Goal: Task Accomplishment & Management: Manage account settings

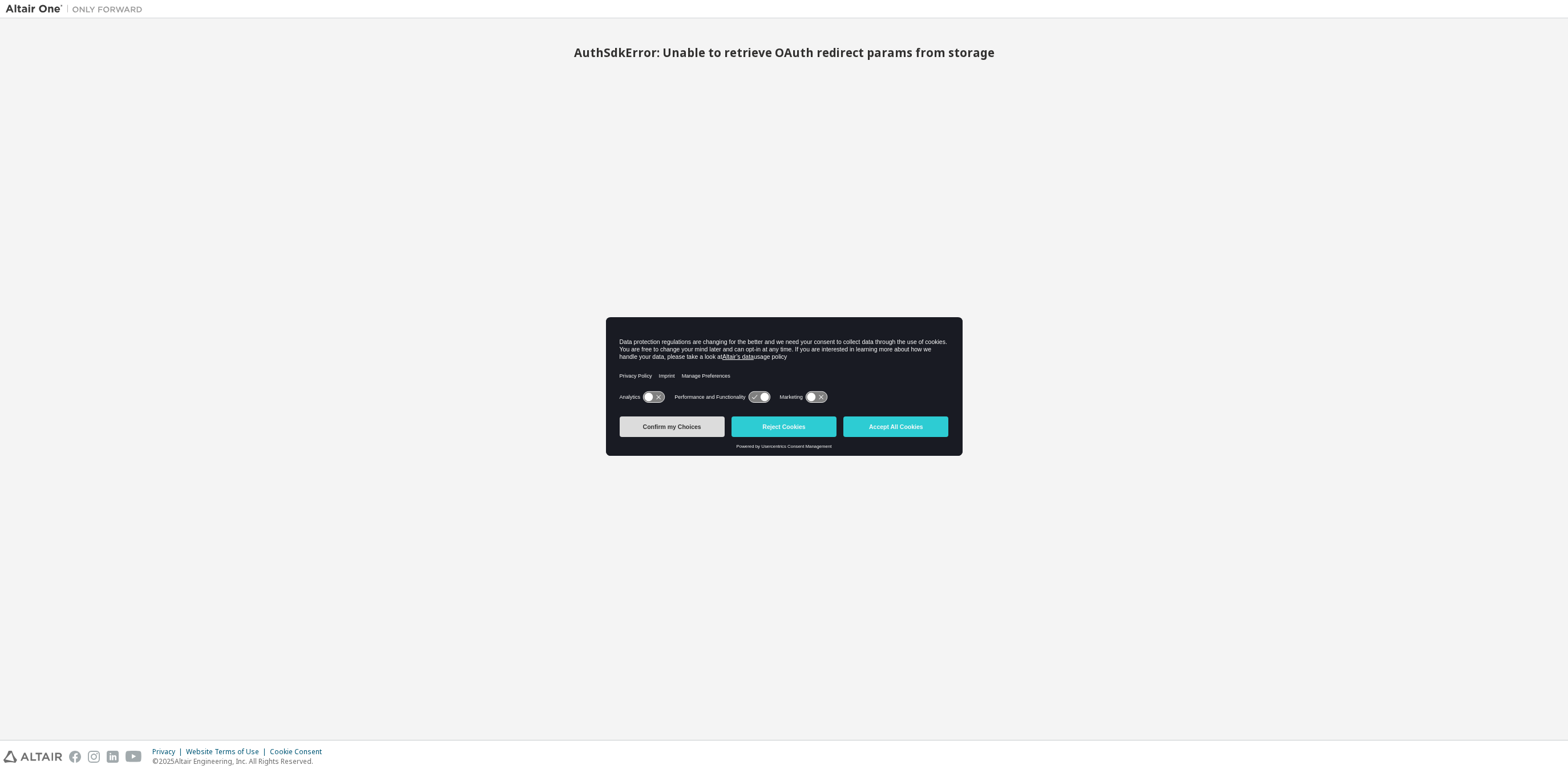
click at [668, 424] on button "Confirm my Choices" at bounding box center [672, 427] width 105 height 21
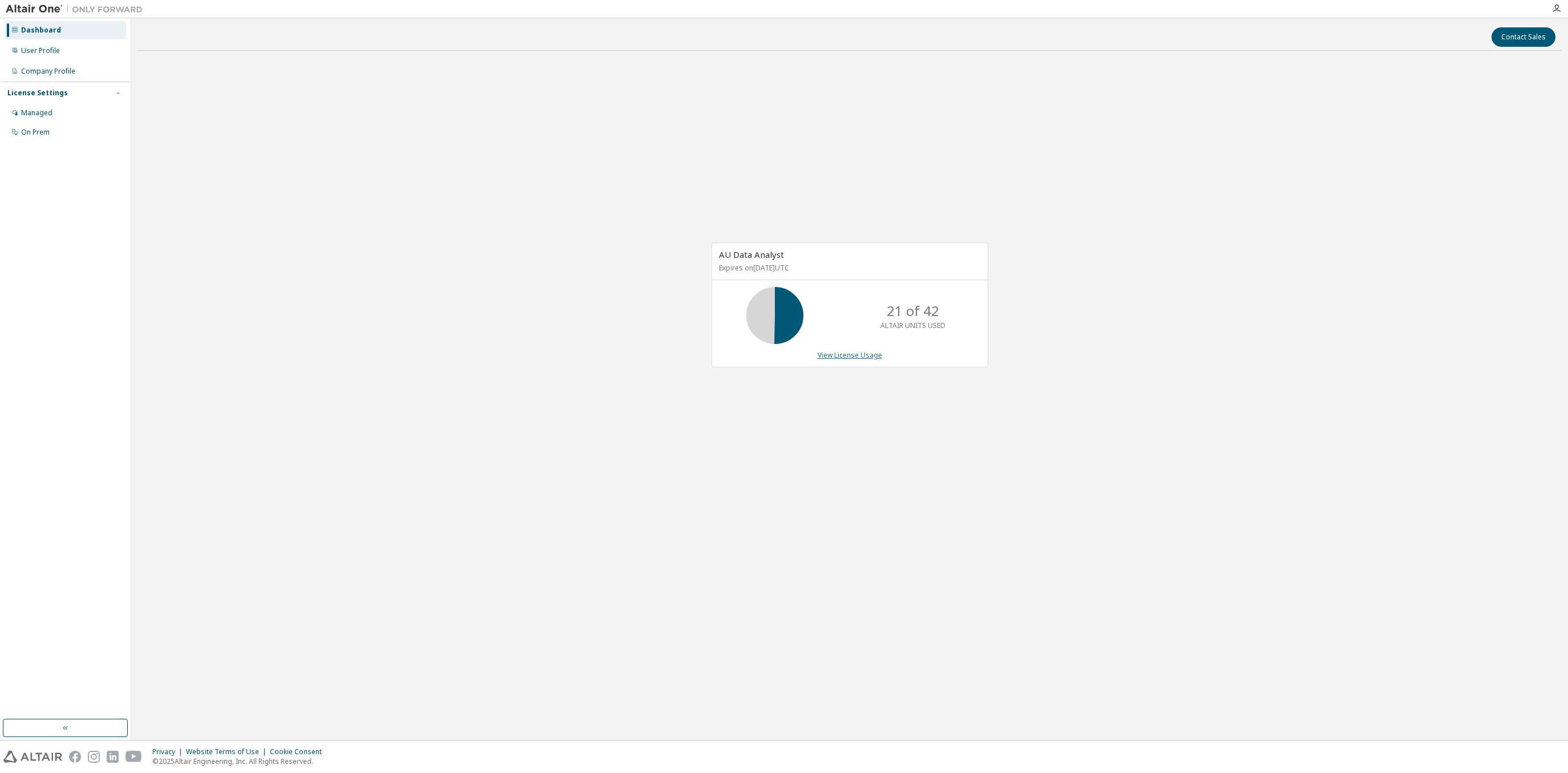
click at [834, 355] on link "View License Usage" at bounding box center [850, 355] width 64 height 10
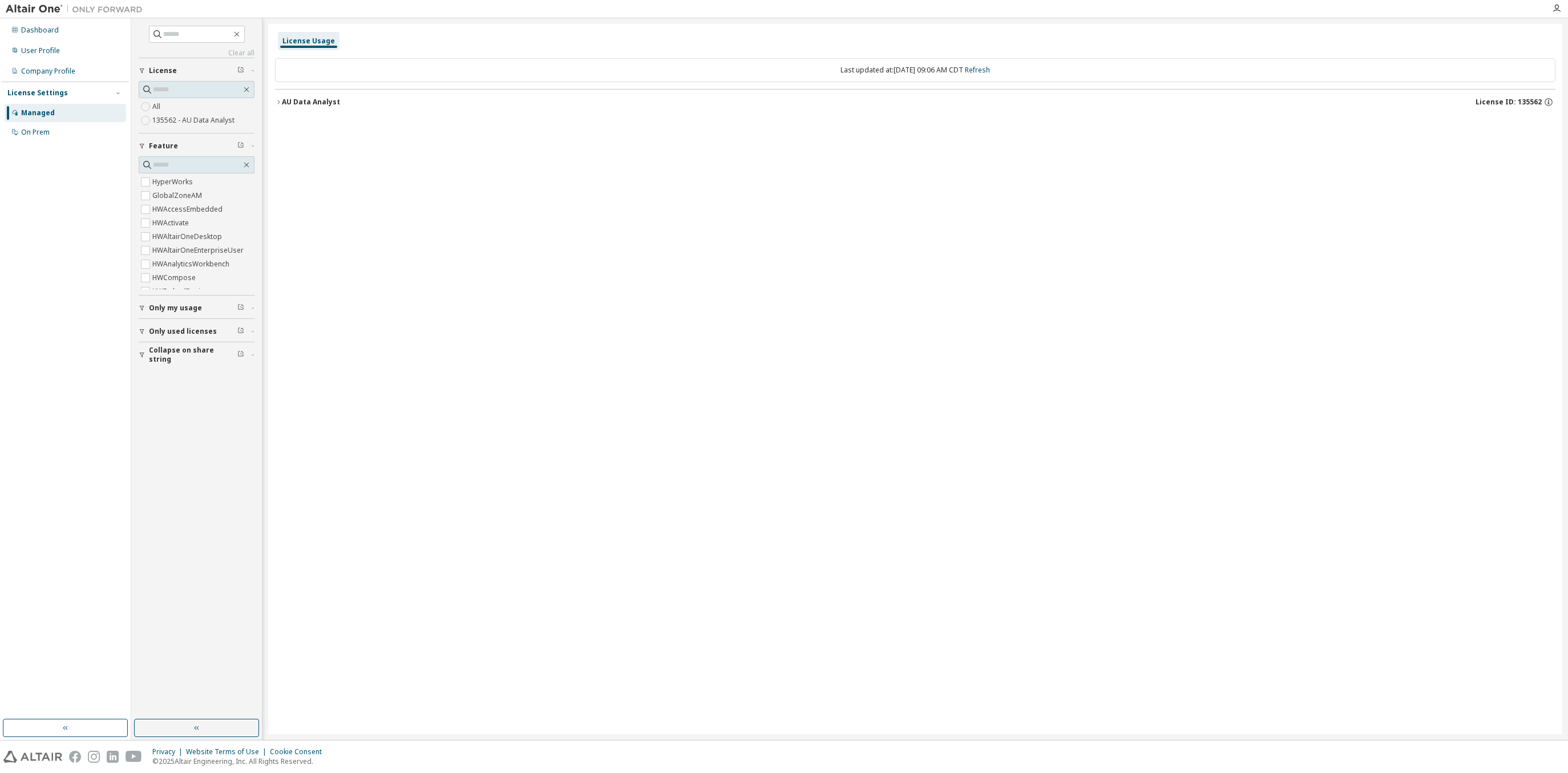
click at [289, 96] on button "AU Data Analyst License ID: 135562" at bounding box center [914, 102] width 1280 height 25
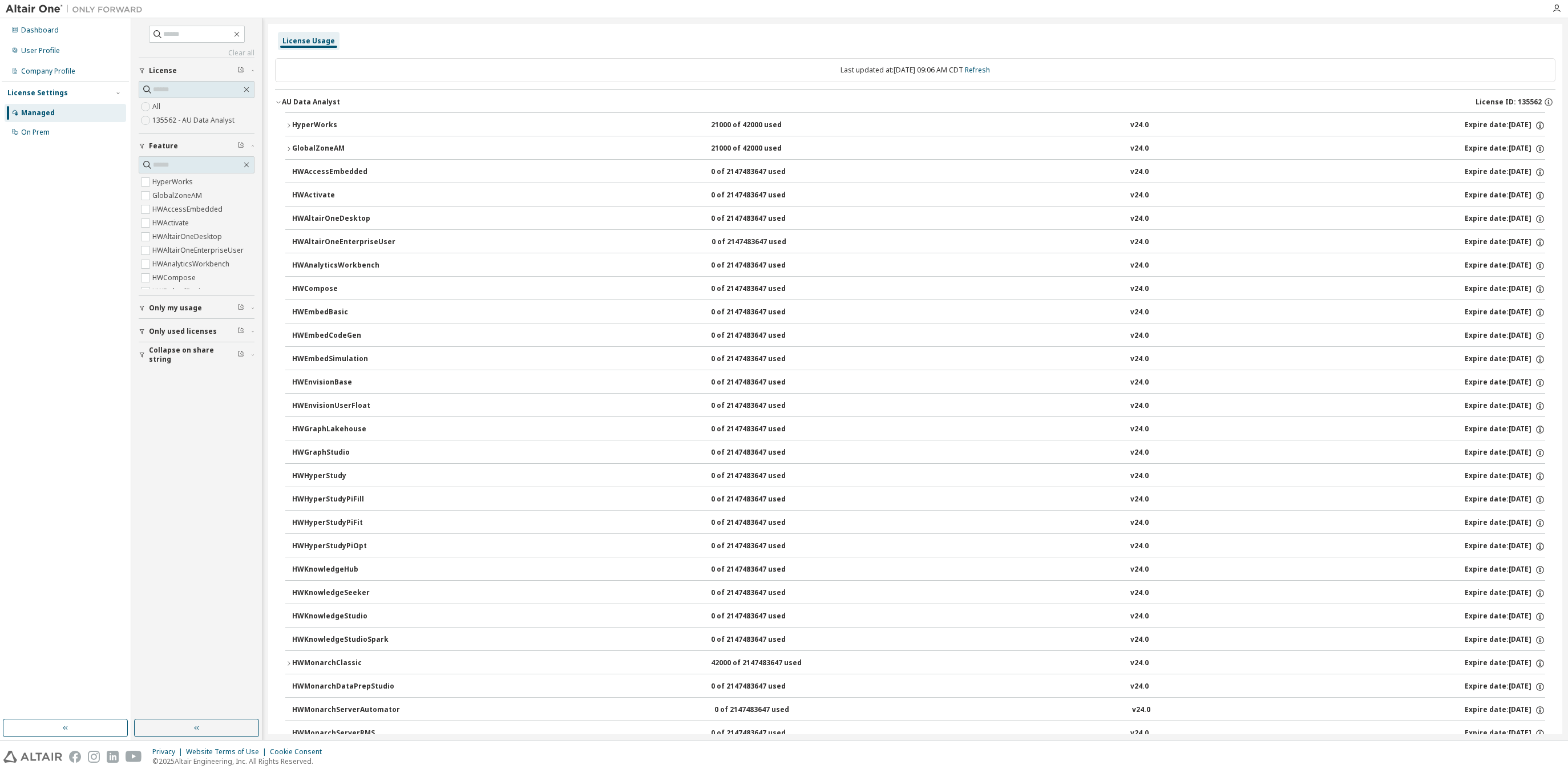
click at [331, 123] on div "HyperWorks" at bounding box center [343, 126] width 103 height 10
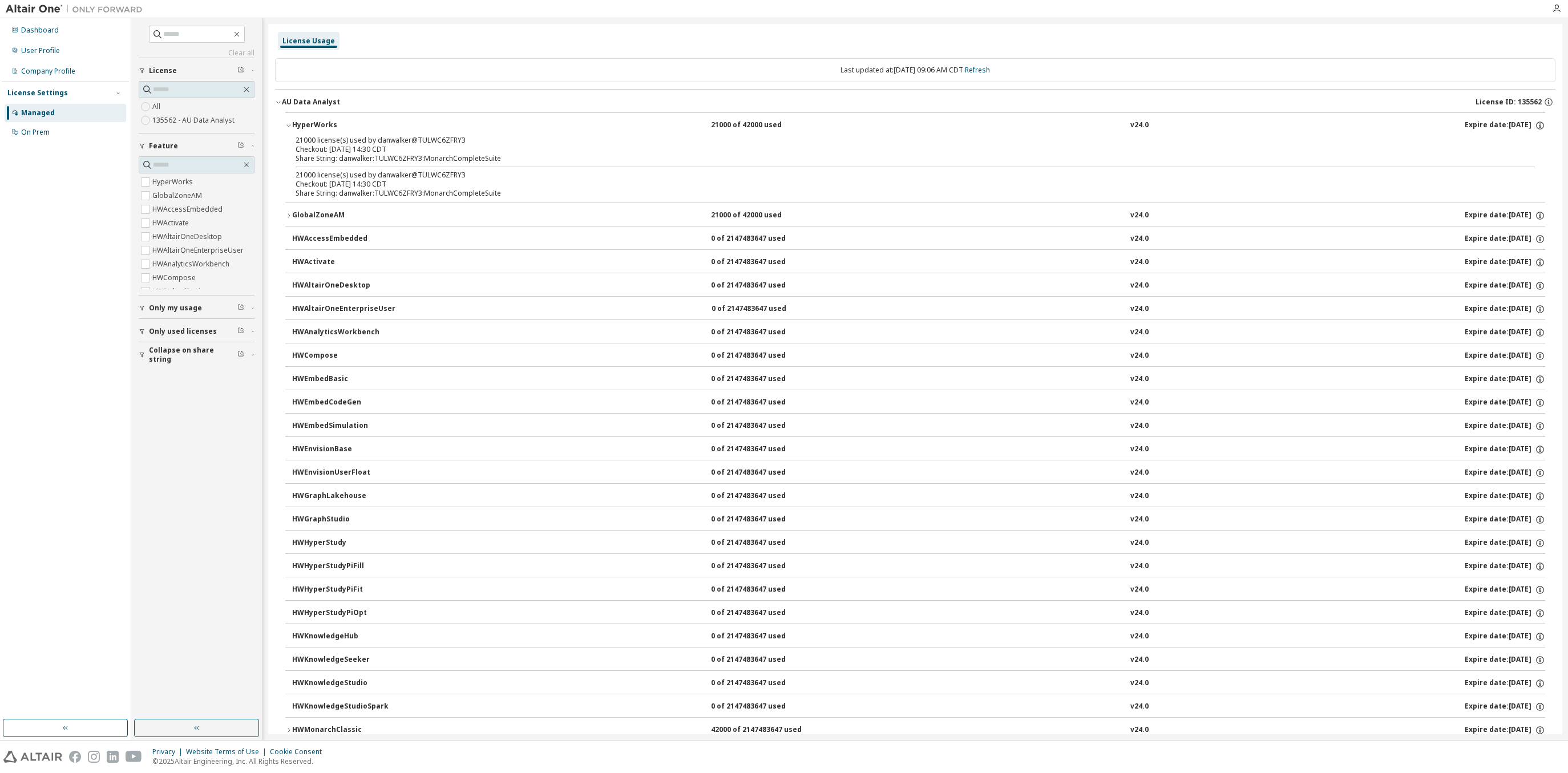
click at [323, 149] on div "Checkout: [DATE] 14:30 CDT" at bounding box center [901, 150] width 1212 height 10
click at [329, 217] on div "GlobalZoneAM" at bounding box center [343, 216] width 103 height 10
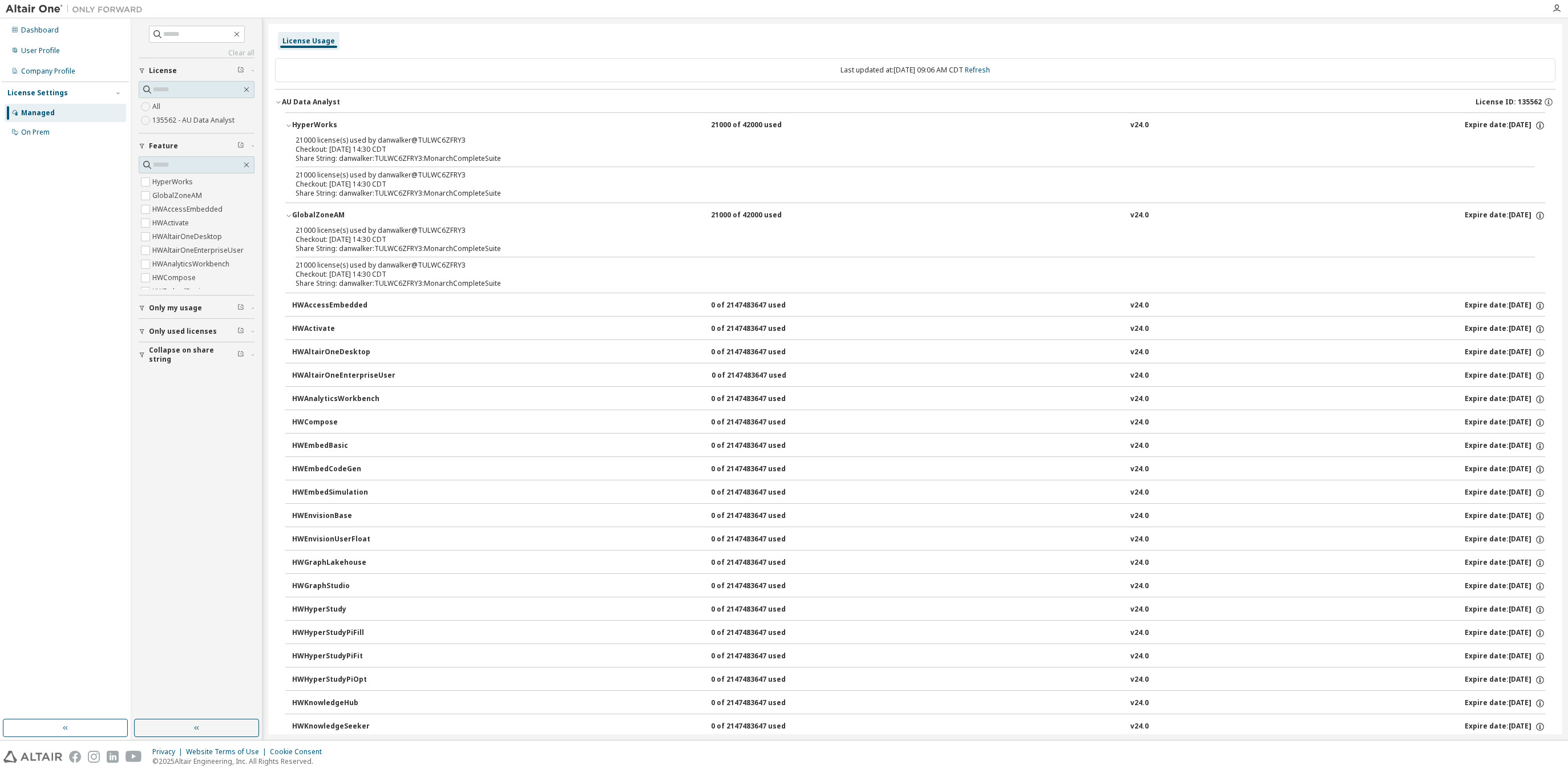
click at [329, 217] on div "GlobalZoneAM" at bounding box center [343, 216] width 103 height 10
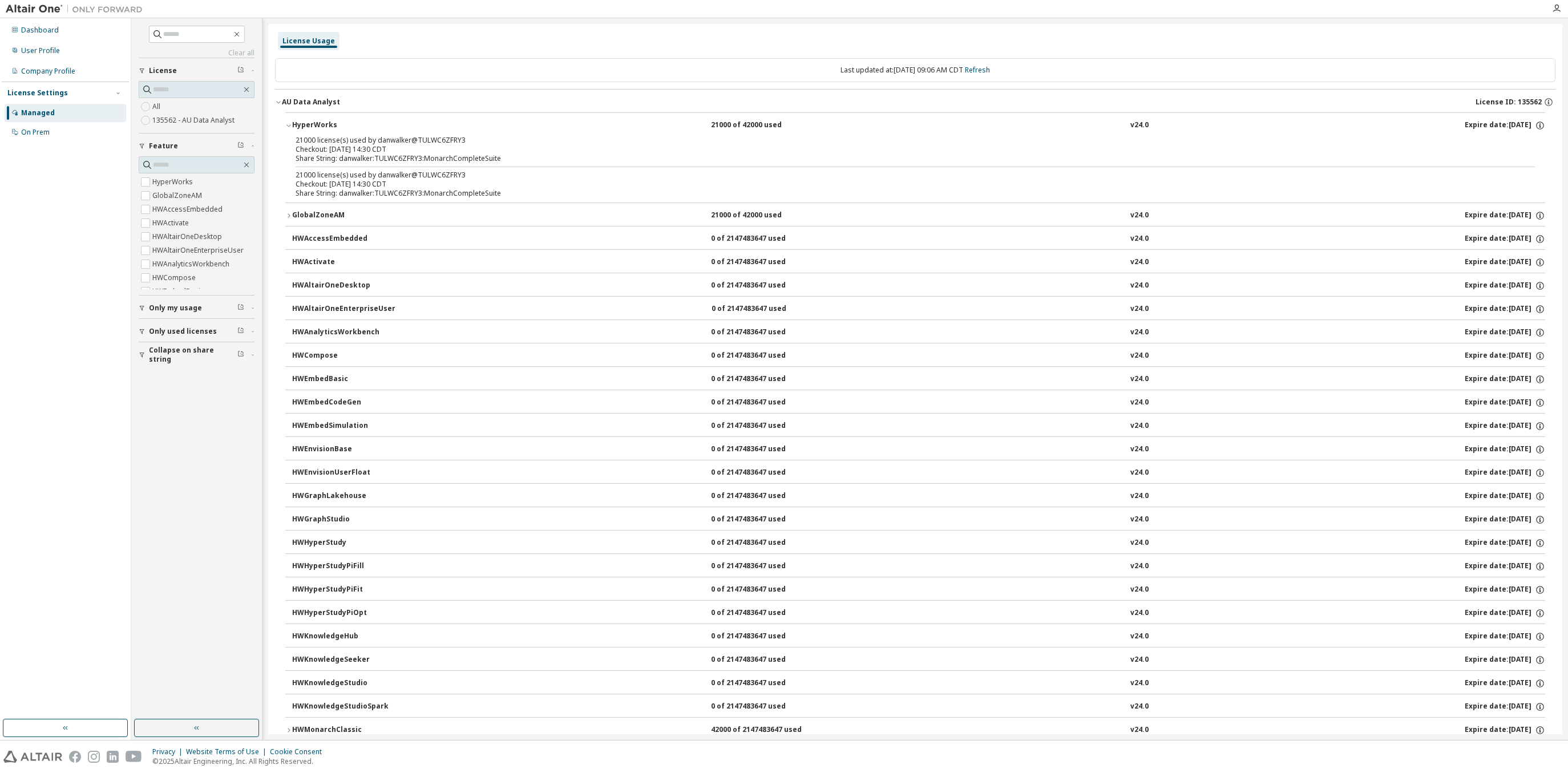
click at [318, 238] on div "HWAccessEmbedded" at bounding box center [343, 239] width 103 height 10
click at [322, 220] on div "GlobalZoneAM" at bounding box center [343, 216] width 103 height 10
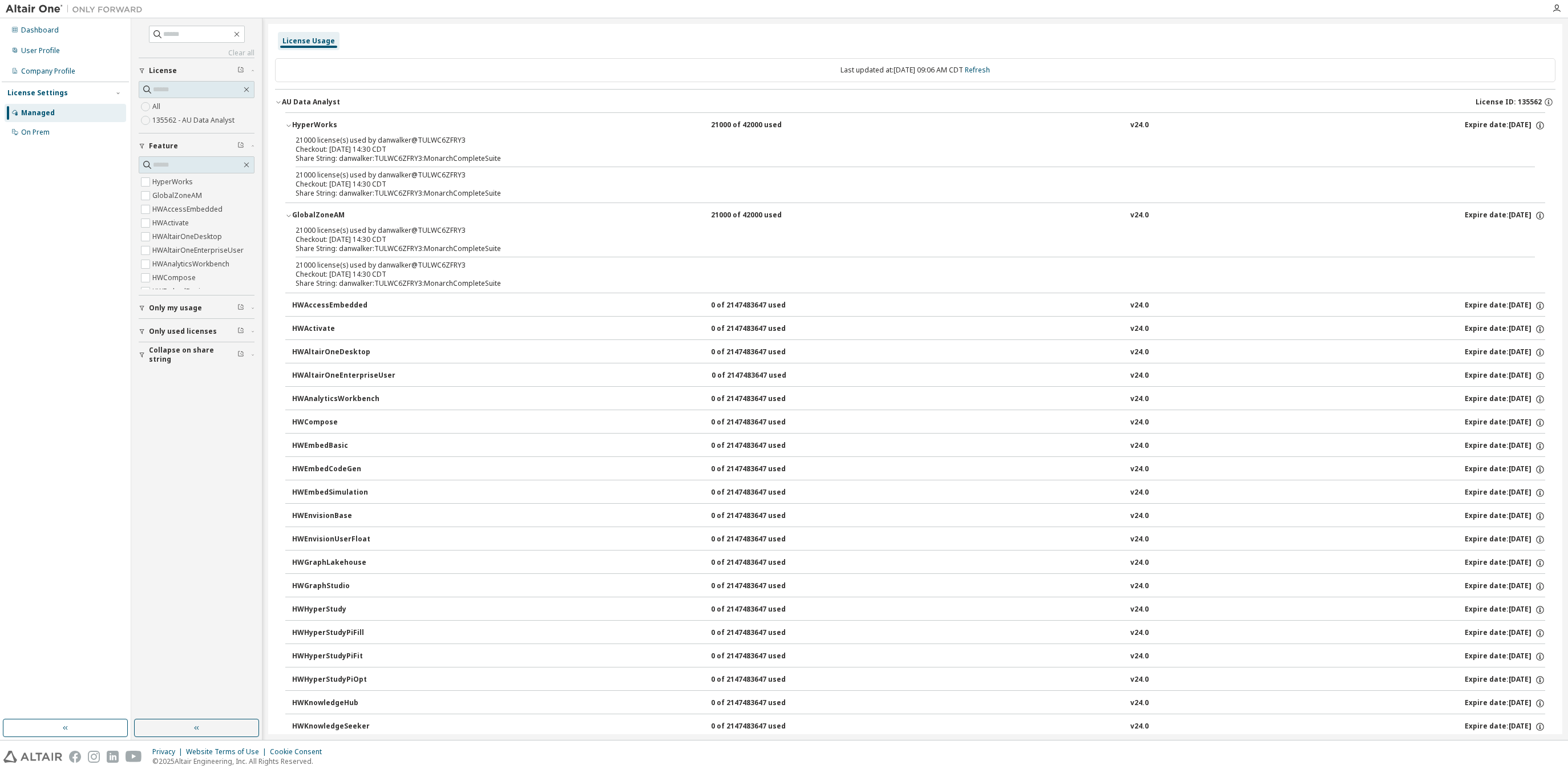
click at [322, 220] on div "GlobalZoneAM" at bounding box center [343, 216] width 103 height 10
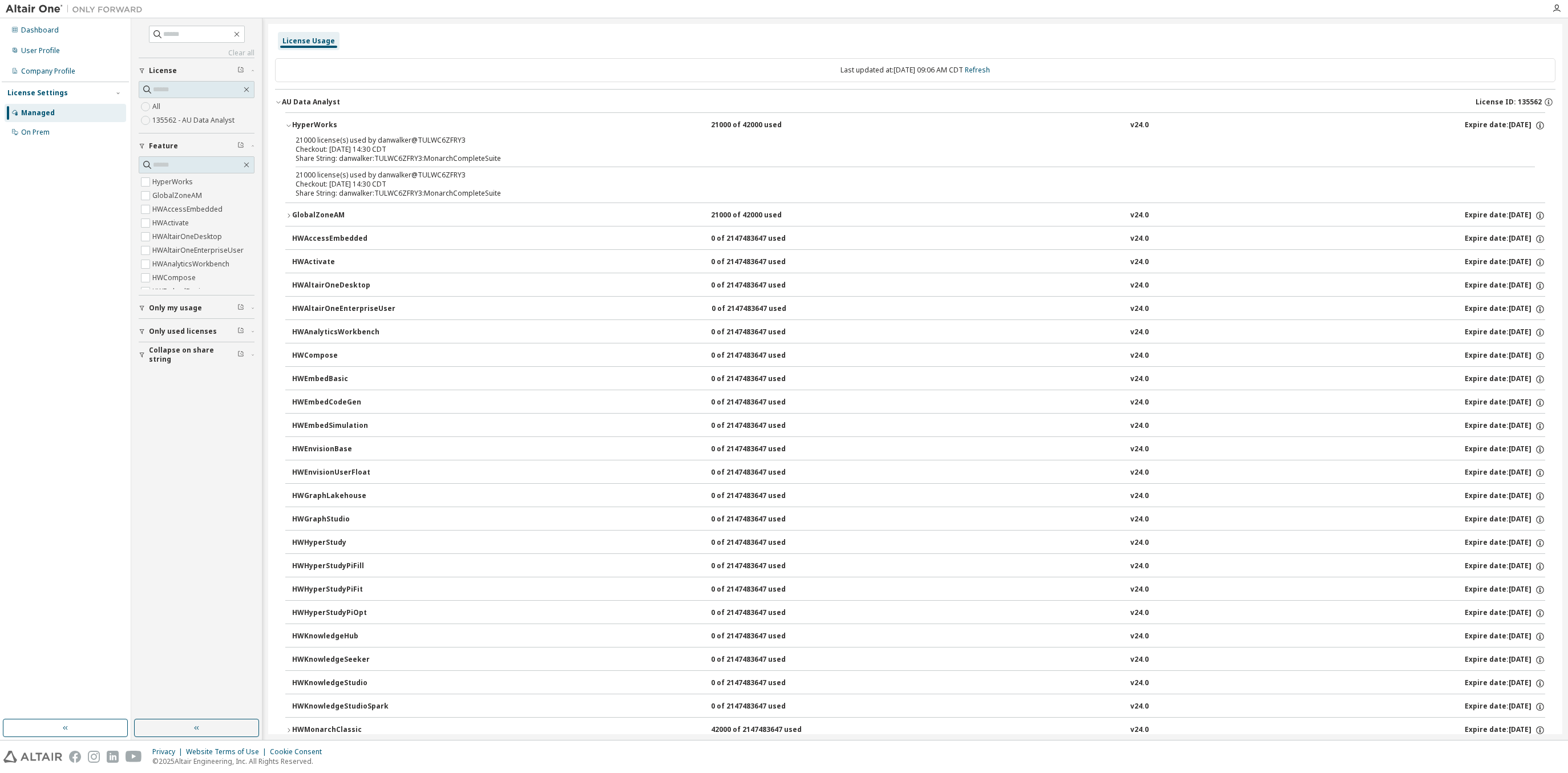
click at [349, 151] on div "Checkout: [DATE] 14:30 CDT" at bounding box center [901, 150] width 1212 height 10
click at [1536, 126] on icon "button" at bounding box center [1539, 125] width 8 height 8
